Goal: Task Accomplishment & Management: Manage account settings

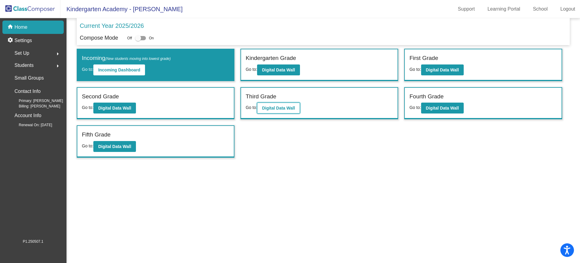
click at [274, 105] on button "Digital Data Wall" at bounding box center [278, 107] width 43 height 11
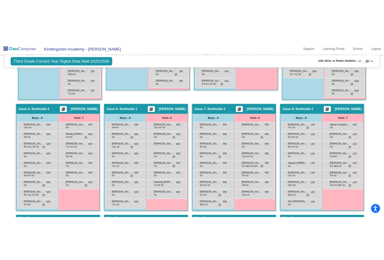
scroll to position [460, 0]
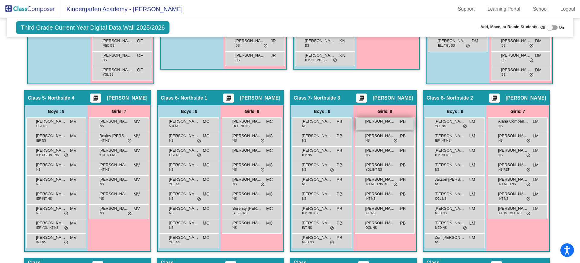
click at [376, 128] on div "[PERSON_NAME] PB lock do_not_disturb_alt" at bounding box center [385, 124] width 58 height 12
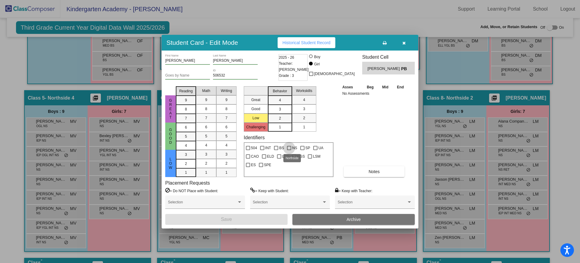
click at [289, 146] on div at bounding box center [289, 148] width 4 height 4
click at [289, 150] on input "NS" at bounding box center [289, 150] width 0 height 0
checkbox input "true"
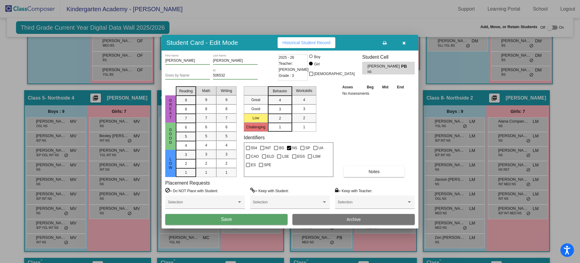
click at [248, 219] on button "Save" at bounding box center [226, 219] width 122 height 11
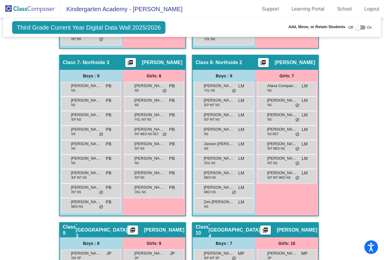
scroll to position [860, 0]
click at [79, 177] on span "IEP INT NS" at bounding box center [78, 177] width 15 height 5
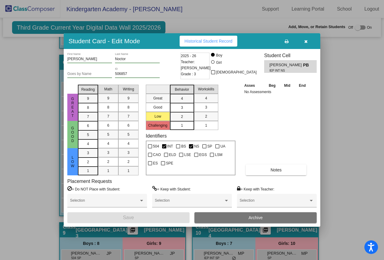
click at [206, 217] on button "Archive" at bounding box center [256, 217] width 122 height 11
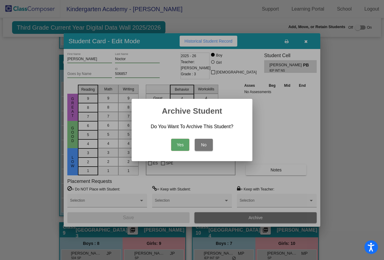
click at [177, 143] on button "Yes" at bounding box center [180, 145] width 18 height 12
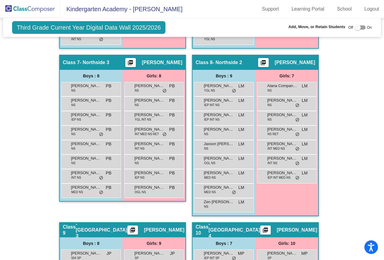
click at [19, 10] on img at bounding box center [30, 9] width 60 height 18
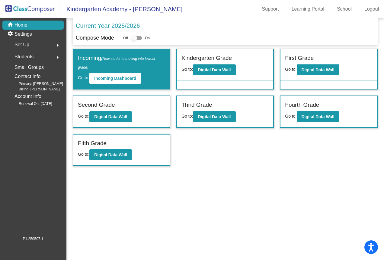
click at [21, 45] on span "Set Up" at bounding box center [22, 44] width 15 height 8
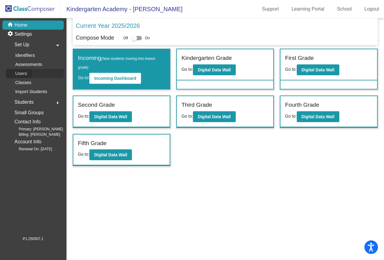
click at [23, 72] on p "Users" at bounding box center [21, 73] width 12 height 7
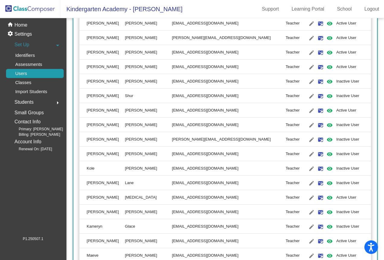
scroll to position [1407, 0]
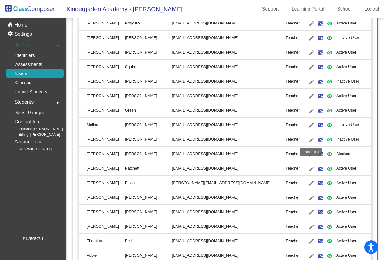
click at [326, 138] on mat-icon "visibility" at bounding box center [329, 139] width 7 height 7
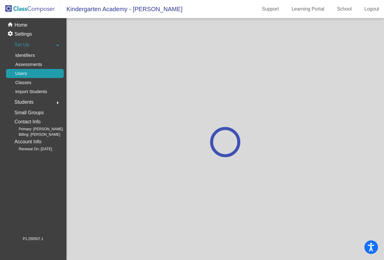
scroll to position [0, 0]
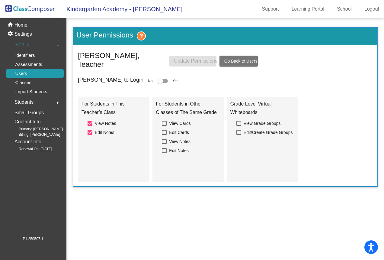
click at [157, 79] on div at bounding box center [162, 81] width 11 height 4
click at [160, 83] on input "checkbox" at bounding box center [160, 83] width 0 height 0
checkbox input "true"
click at [185, 58] on span "Update Permissions" at bounding box center [195, 60] width 43 height 5
click at [28, 24] on div "home Home" at bounding box center [32, 25] width 61 height 9
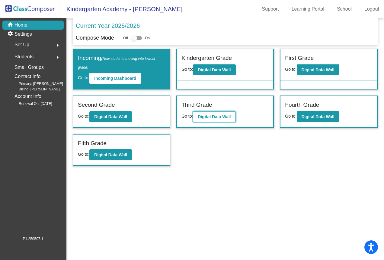
click at [208, 116] on b "Digital Data Wall" at bounding box center [214, 116] width 33 height 5
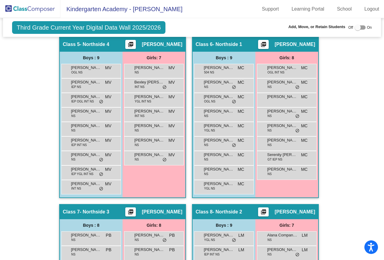
scroll to position [710, 0]
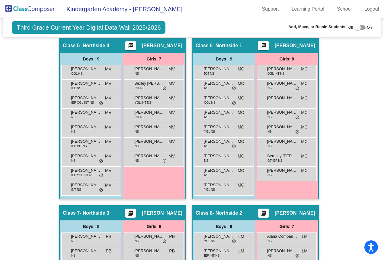
click at [19, 9] on img at bounding box center [30, 9] width 60 height 18
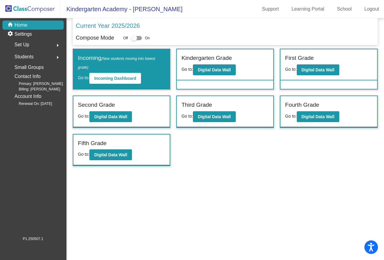
click at [31, 44] on div "Set Up arrow_right" at bounding box center [35, 45] width 58 height 12
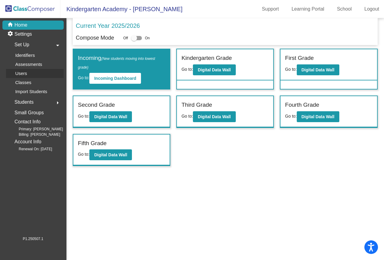
click at [20, 74] on p "Users" at bounding box center [21, 73] width 12 height 7
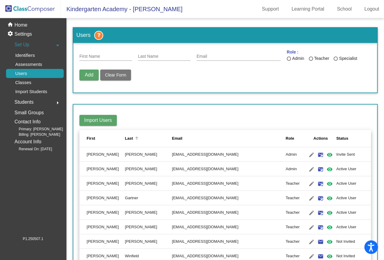
scroll to position [1393, 0]
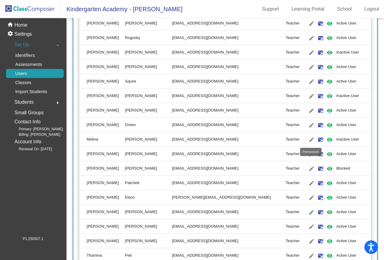
click at [326, 140] on mat-icon "visibility" at bounding box center [329, 139] width 7 height 7
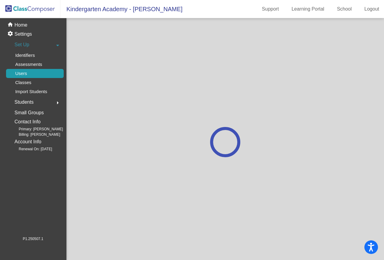
scroll to position [0, 0]
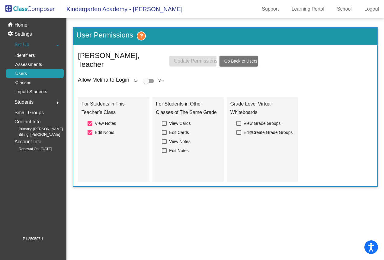
click at [151, 79] on div at bounding box center [148, 81] width 11 height 4
click at [146, 83] on input "checkbox" at bounding box center [146, 83] width 0 height 0
checkbox input "true"
click at [181, 58] on span "Update Permissions" at bounding box center [195, 60] width 43 height 5
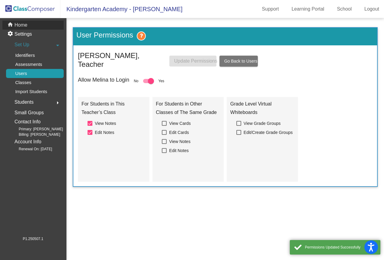
click at [24, 24] on p "Home" at bounding box center [21, 24] width 13 height 7
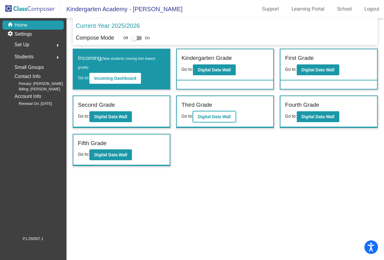
click at [213, 121] on button "Digital Data Wall" at bounding box center [214, 116] width 43 height 11
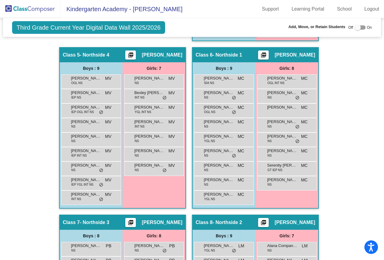
scroll to position [700, 0]
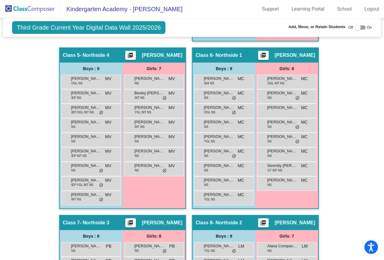
click at [264, 113] on div "[PERSON_NAME] MC lock do_not_disturb_alt" at bounding box center [287, 110] width 58 height 12
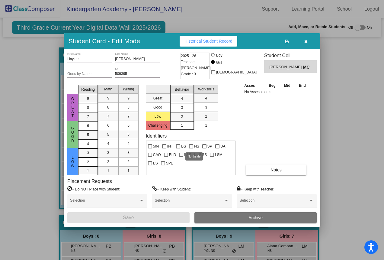
click at [191, 144] on div at bounding box center [191, 146] width 4 height 4
click at [191, 148] on input "NS" at bounding box center [191, 148] width 0 height 0
checkbox input "true"
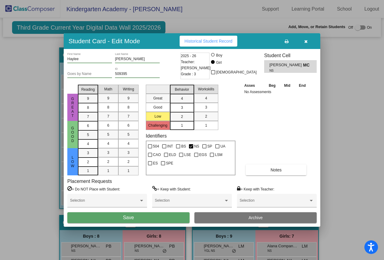
click at [148, 218] on button "Save" at bounding box center [128, 217] width 122 height 11
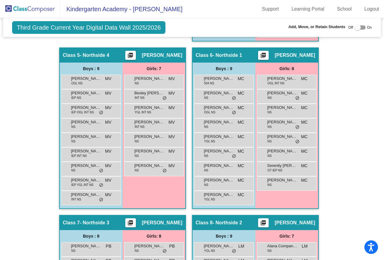
click at [40, 10] on img at bounding box center [30, 9] width 60 height 18
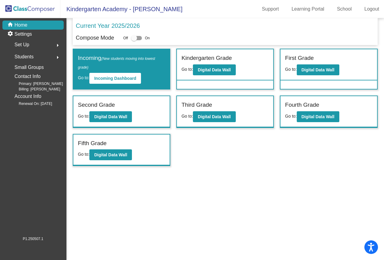
click at [33, 44] on div "Set Up arrow_right" at bounding box center [35, 45] width 58 height 12
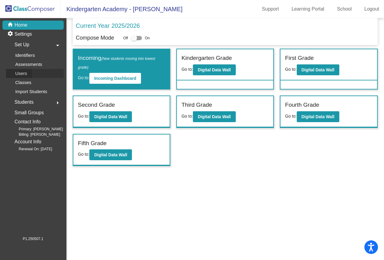
click at [24, 71] on p "Users" at bounding box center [21, 73] width 12 height 7
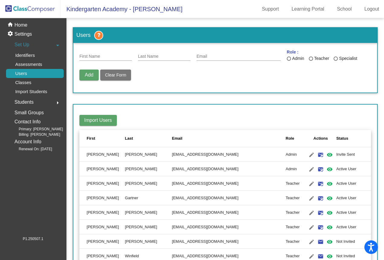
scroll to position [1422, 0]
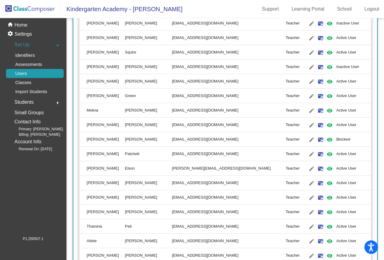
click at [351, 144] on td "Blocked" at bounding box center [354, 139] width 35 height 15
click at [325, 143] on link "visibility" at bounding box center [329, 138] width 9 height 9
click at [326, 139] on mat-icon "visibility" at bounding box center [329, 139] width 7 height 7
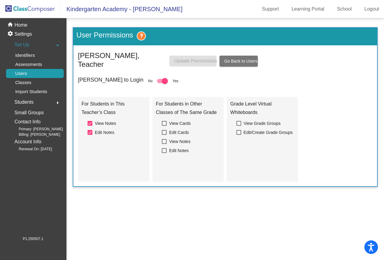
click at [162, 81] on div at bounding box center [165, 81] width 6 height 6
click at [160, 83] on input "checkbox" at bounding box center [160, 83] width 0 height 0
click at [157, 81] on div at bounding box center [160, 81] width 6 height 6
click at [160, 83] on input "checkbox" at bounding box center [160, 83] width 0 height 0
checkbox input "true"
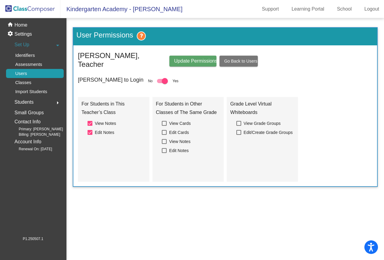
click at [186, 62] on span "Update Permissions" at bounding box center [195, 60] width 43 height 5
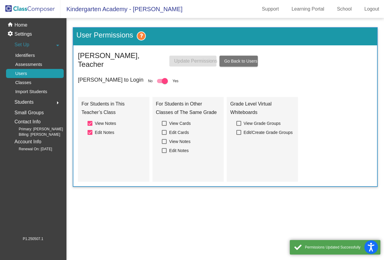
click at [40, 73] on link "Users" at bounding box center [35, 73] width 58 height 9
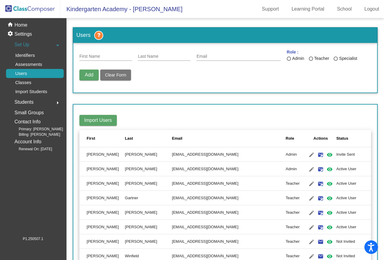
scroll to position [1422, 0]
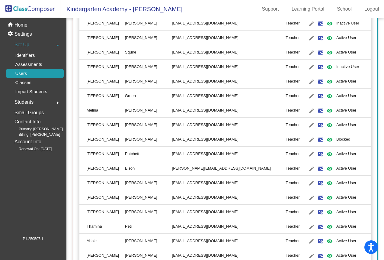
click at [337, 138] on td "Blocked" at bounding box center [354, 139] width 35 height 15
click at [308, 139] on mat-icon "edit" at bounding box center [311, 139] width 7 height 7
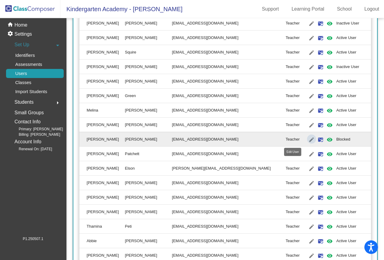
type input "[PERSON_NAME]"
type input "[EMAIL_ADDRESS][DOMAIN_NAME]"
radio input "true"
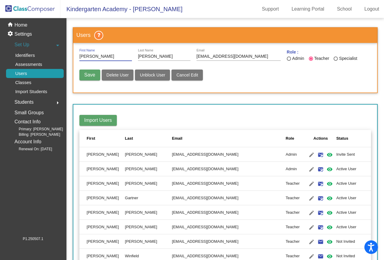
click at [153, 75] on span "Unblock User" at bounding box center [152, 75] width 25 height 5
radio input "false"
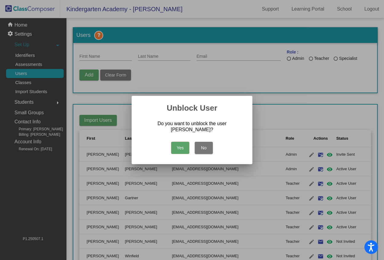
click at [181, 148] on button "Yes" at bounding box center [180, 148] width 18 height 12
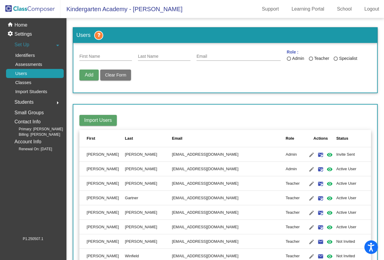
scroll to position [1422, 0]
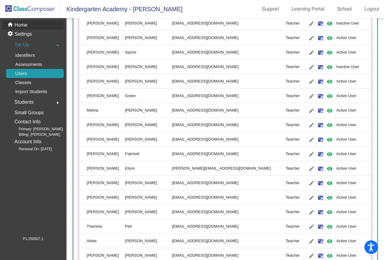
click at [34, 22] on div "home Home" at bounding box center [32, 25] width 61 height 9
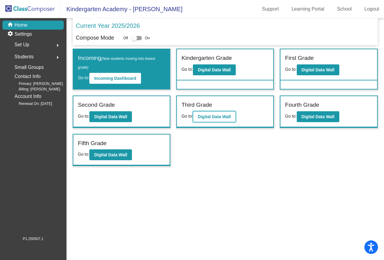
click at [210, 117] on b "Digital Data Wall" at bounding box center [214, 116] width 33 height 5
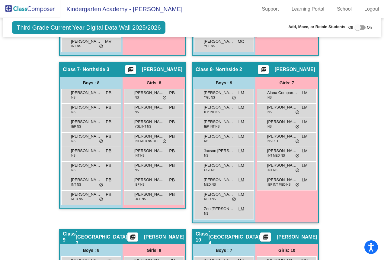
scroll to position [853, 0]
click at [280, 182] on span "IEP INT MED NS" at bounding box center [279, 184] width 23 height 5
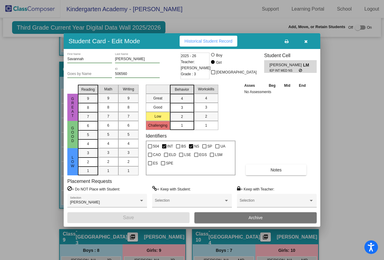
click at [236, 217] on button "Archive" at bounding box center [256, 217] width 122 height 11
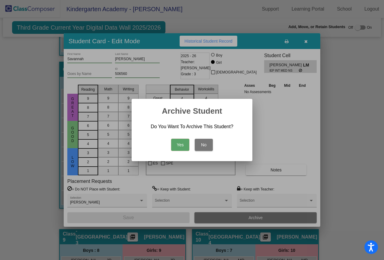
click at [180, 145] on button "Yes" at bounding box center [180, 145] width 18 height 12
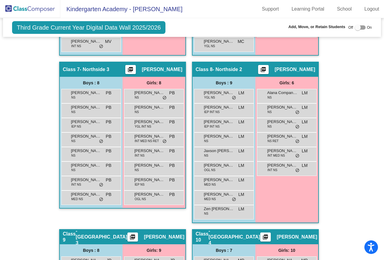
click at [31, 9] on img at bounding box center [30, 9] width 60 height 18
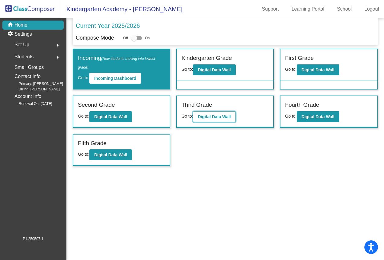
click at [210, 115] on b "Digital Data Wall" at bounding box center [214, 116] width 33 height 5
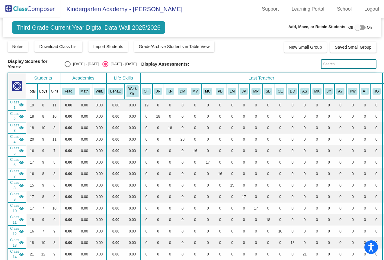
click at [18, 8] on img at bounding box center [30, 9] width 60 height 18
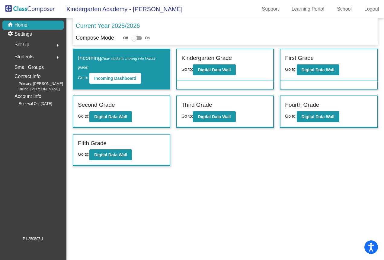
click at [22, 47] on span "Set Up" at bounding box center [22, 44] width 15 height 8
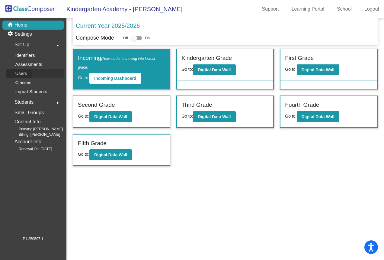
click at [24, 74] on p "Users" at bounding box center [21, 73] width 12 height 7
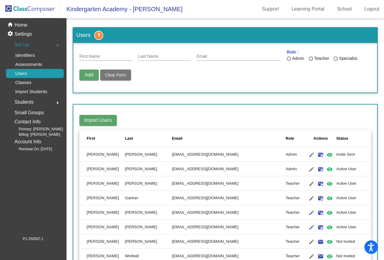
click at [203, 114] on mat-toolbar-row "Import Users" at bounding box center [225, 120] width 292 height 19
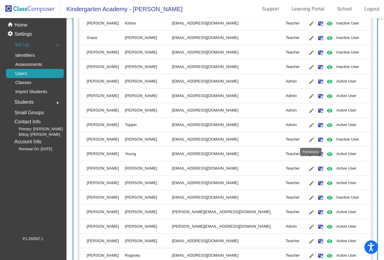
click at [326, 138] on mat-icon "visibility" at bounding box center [329, 139] width 7 height 7
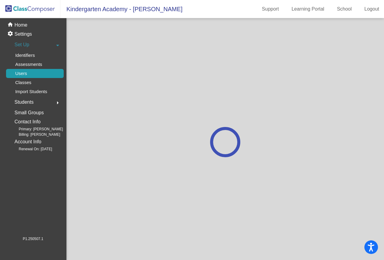
scroll to position [0, 0]
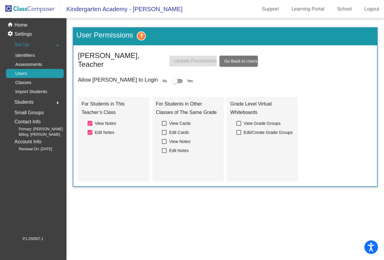
click at [172, 79] on div at bounding box center [177, 81] width 11 height 4
click at [175, 83] on input "checkbox" at bounding box center [175, 83] width 0 height 0
checkbox input "true"
click at [188, 58] on span "Update Permissions" at bounding box center [195, 60] width 43 height 5
